Goal: Information Seeking & Learning: Learn about a topic

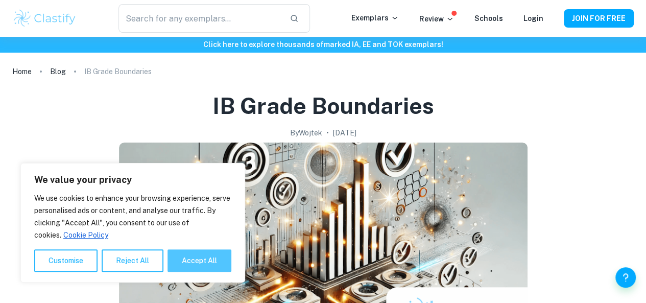
click at [198, 252] on button "Accept All" at bounding box center [200, 260] width 64 height 22
checkbox input "true"
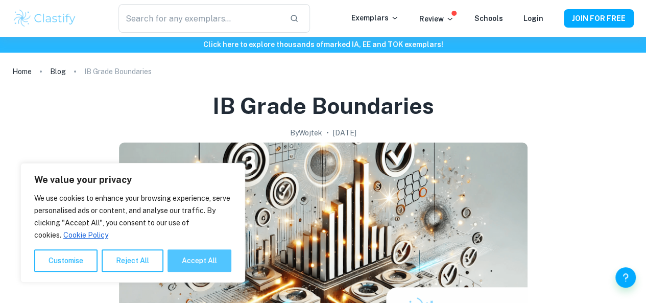
checkbox input "true"
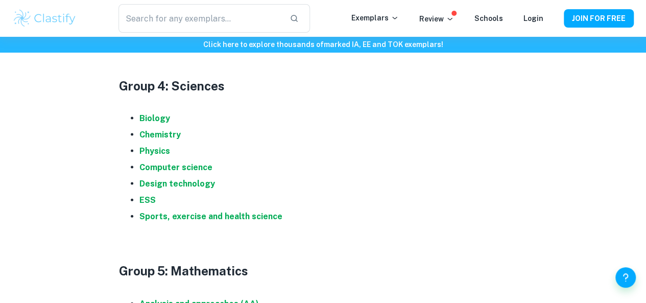
scroll to position [1019, 0]
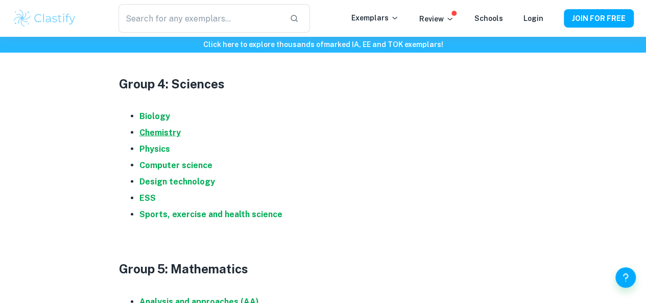
click at [155, 137] on strong "Chemistry" at bounding box center [159, 133] width 41 height 10
click at [151, 154] on strong "Physics" at bounding box center [154, 149] width 31 height 10
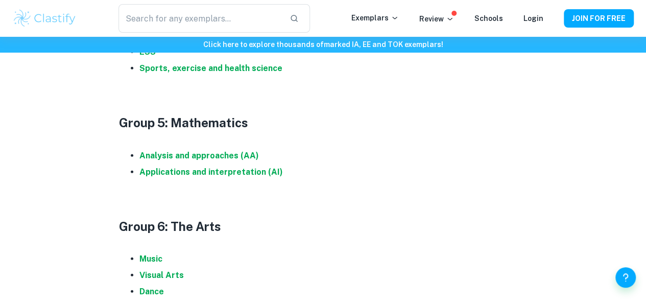
scroll to position [1167, 0]
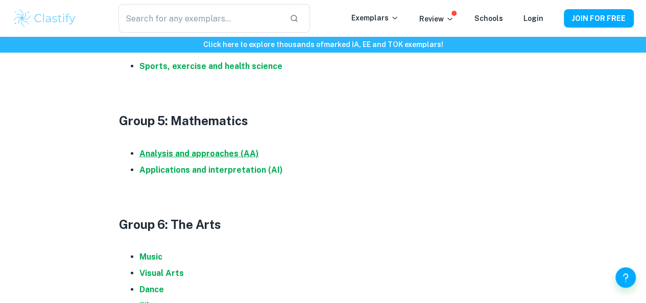
click at [201, 158] on strong "Analysis and approaches (AA)" at bounding box center [199, 154] width 120 height 10
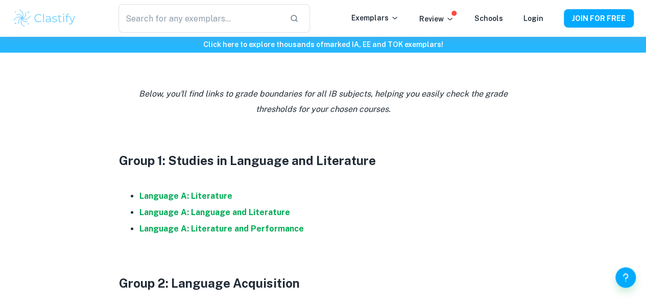
scroll to position [465, 0]
click at [220, 218] on strong "Language A: Language and Literature" at bounding box center [214, 213] width 151 height 10
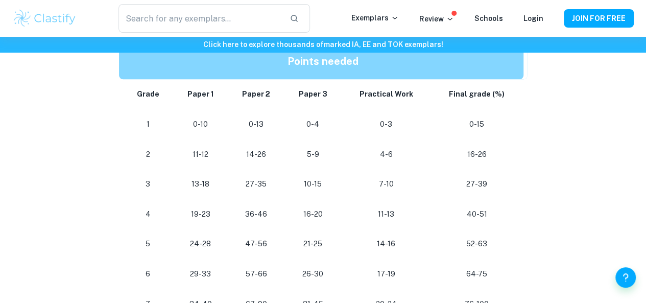
scroll to position [529, 0]
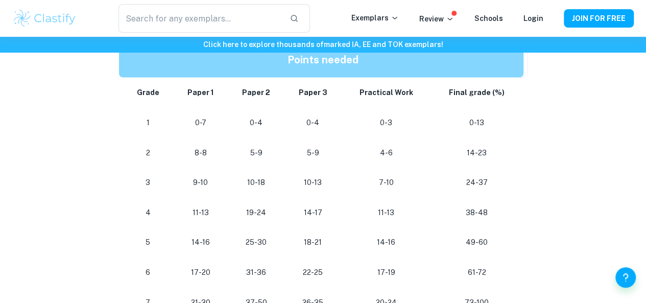
scroll to position [916, 0]
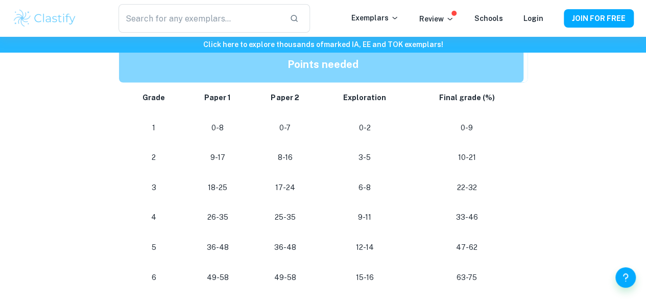
scroll to position [896, 0]
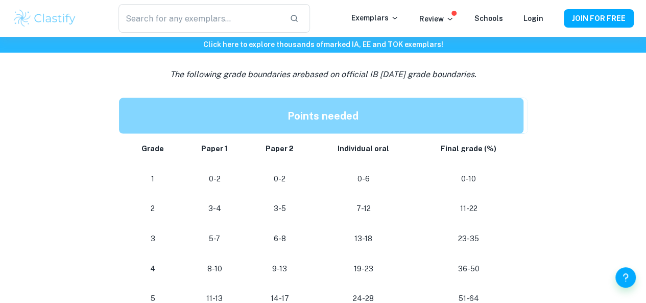
scroll to position [958, 0]
